Goal: Task Accomplishment & Management: Use online tool/utility

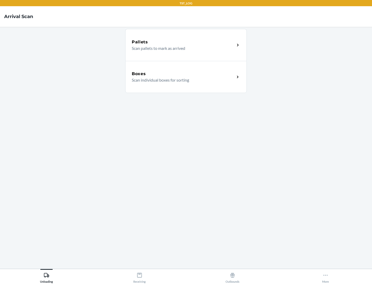
click at [183, 74] on div "Boxes" at bounding box center [183, 74] width 103 height 6
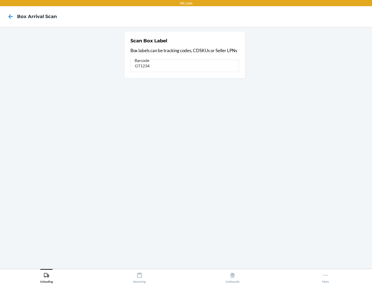
type input "GT1234"
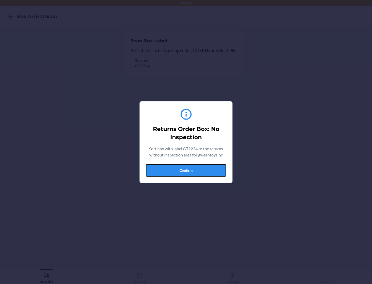
click at [186, 170] on button "Confirm" at bounding box center [186, 170] width 80 height 12
